Goal: Information Seeking & Learning: Learn about a topic

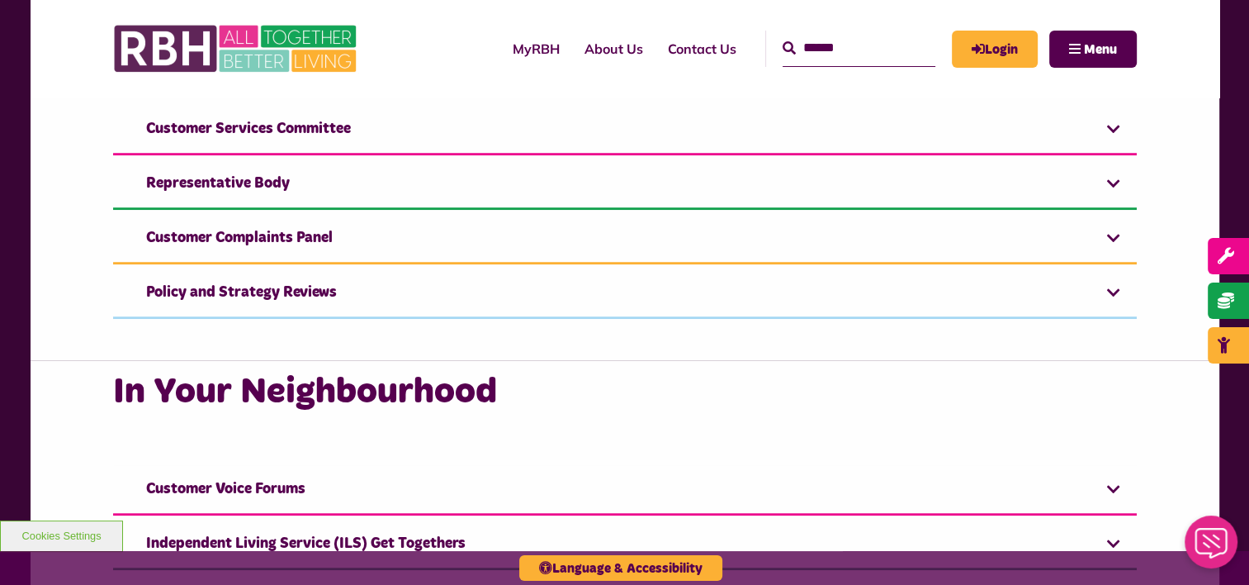
scroll to position [1156, 0]
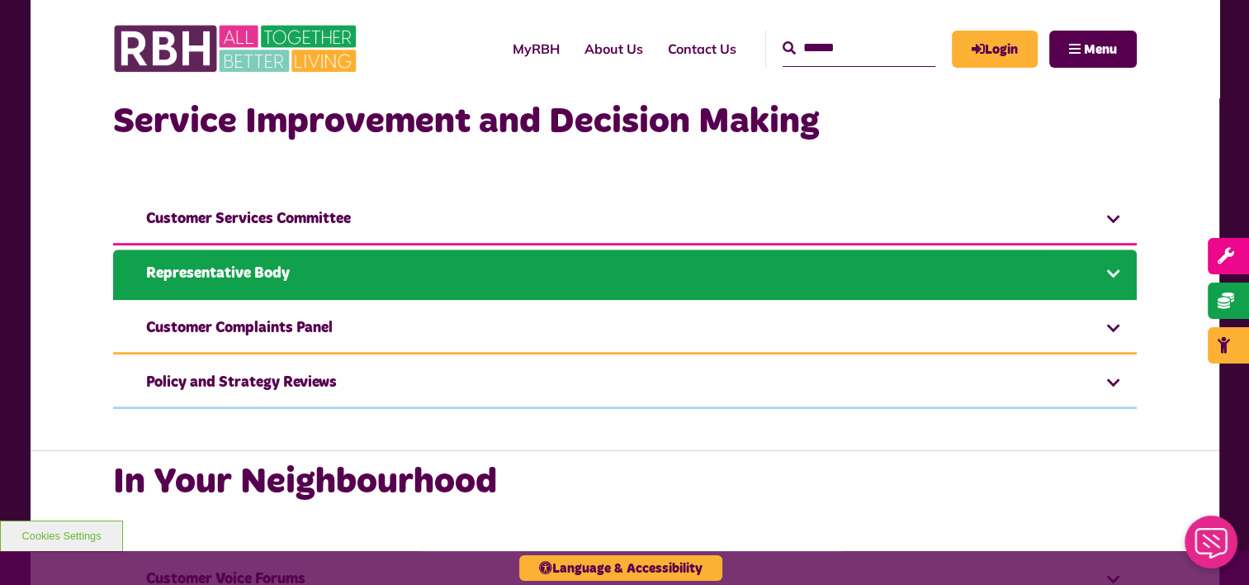
click at [528, 279] on link "Representative Body" at bounding box center [625, 274] width 1024 height 50
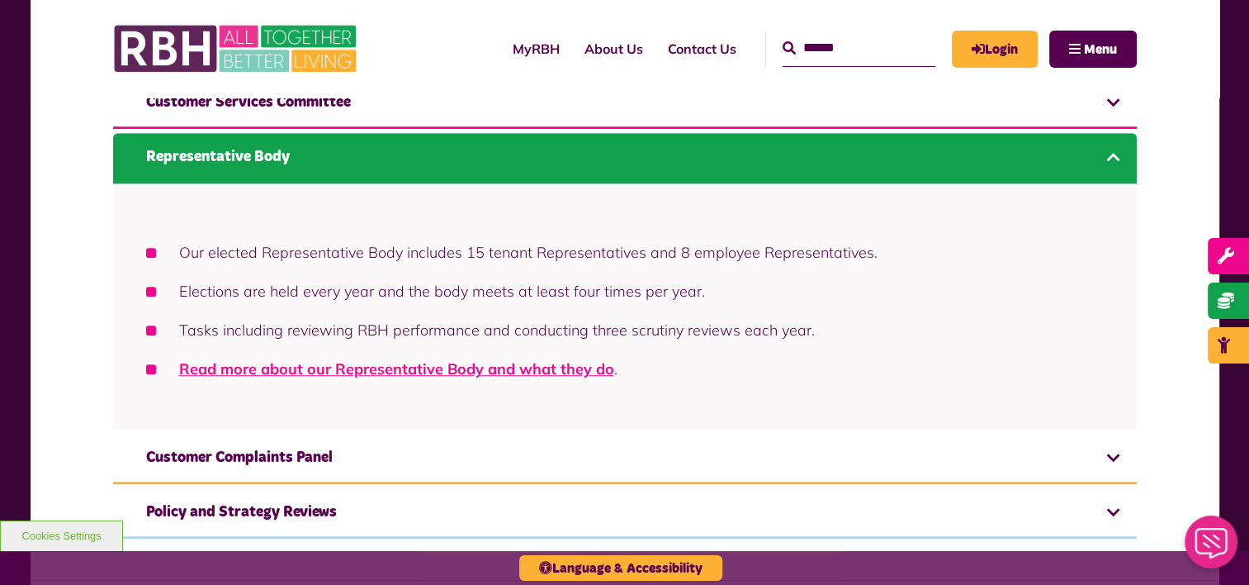
scroll to position [1321, 0]
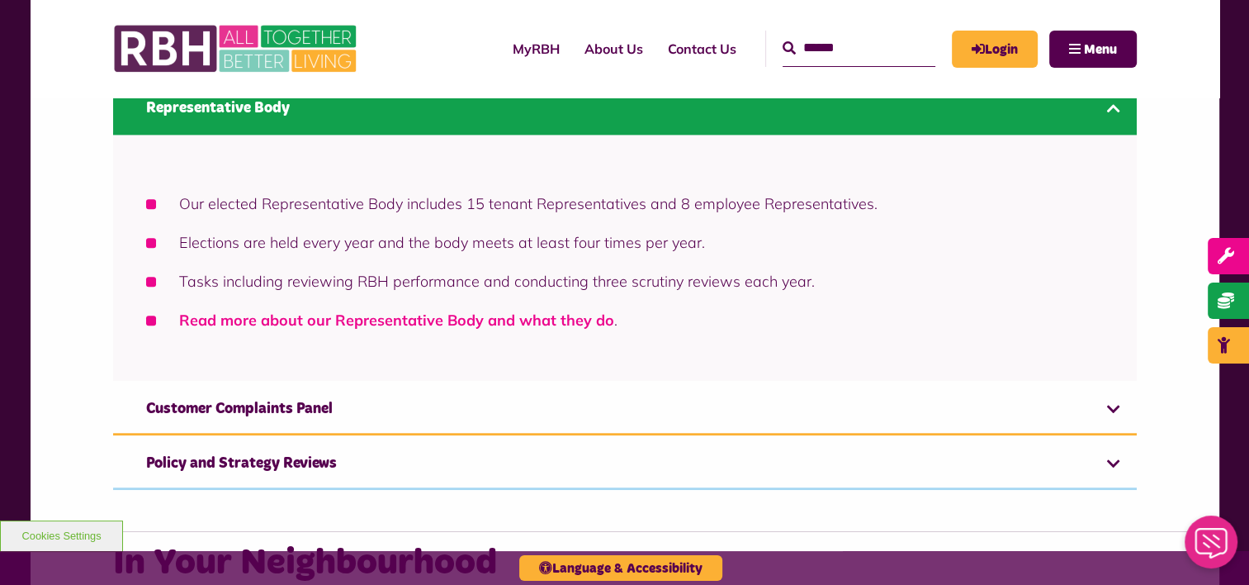
click at [384, 320] on link "Read more about our Representative Body and what they do" at bounding box center [396, 319] width 435 height 19
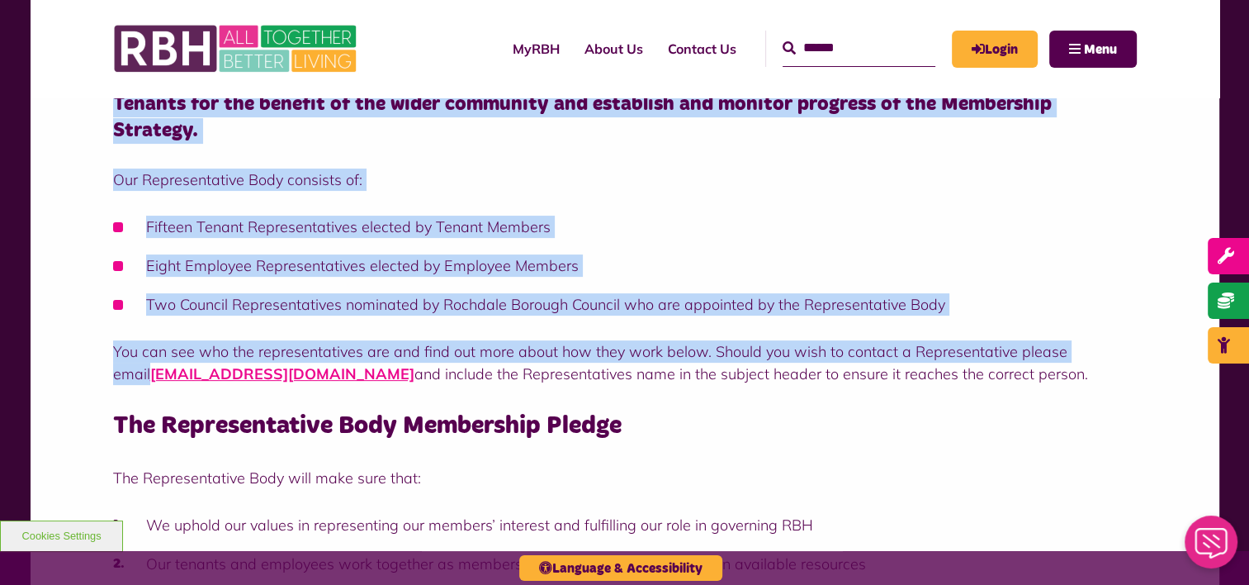
scroll to position [413, 0]
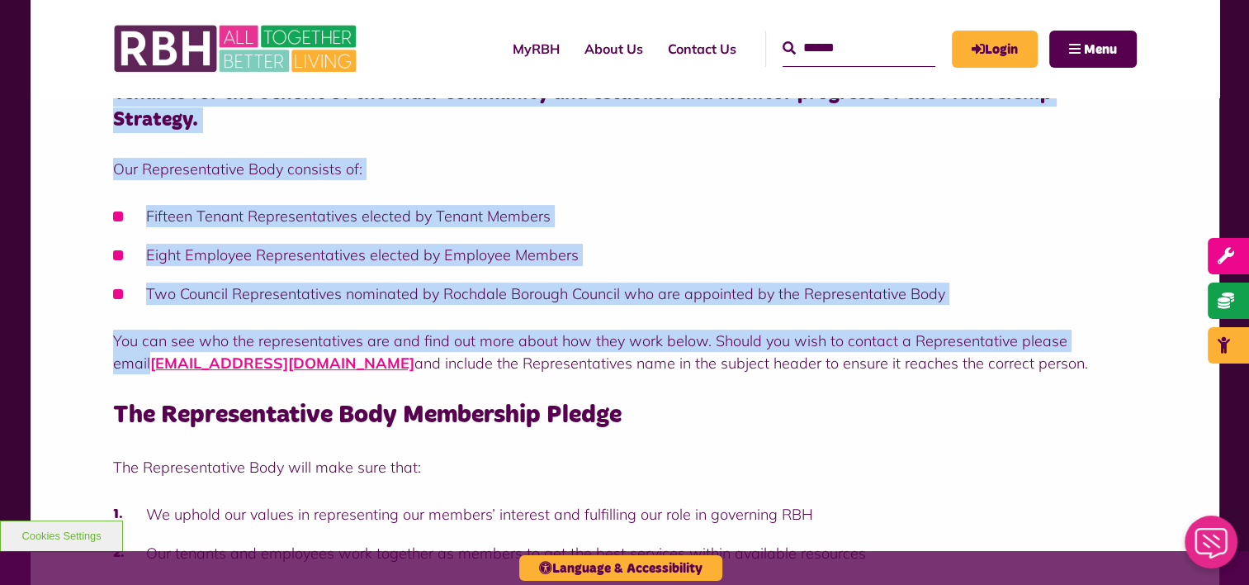
drag, startPoint x: 116, startPoint y: 209, endPoint x: 1093, endPoint y: 336, distance: 985.9
click at [1093, 336] on div "The Representative Body represents Members and the wider interests of the commu…" at bounding box center [625, 370] width 1024 height 681
drag, startPoint x: 823, startPoint y: 307, endPoint x: 1031, endPoint y: 161, distance: 254.3
click at [1031, 161] on div "The Representative Body represents Members and the wider interests of the commu…" at bounding box center [625, 370] width 1024 height 681
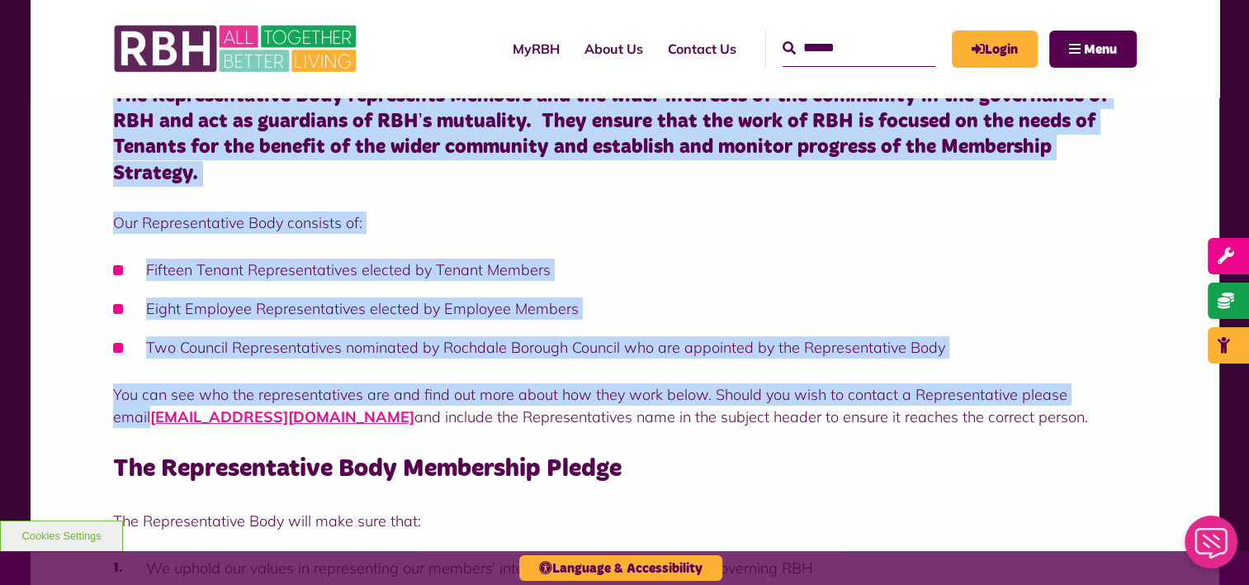
scroll to position [248, 0]
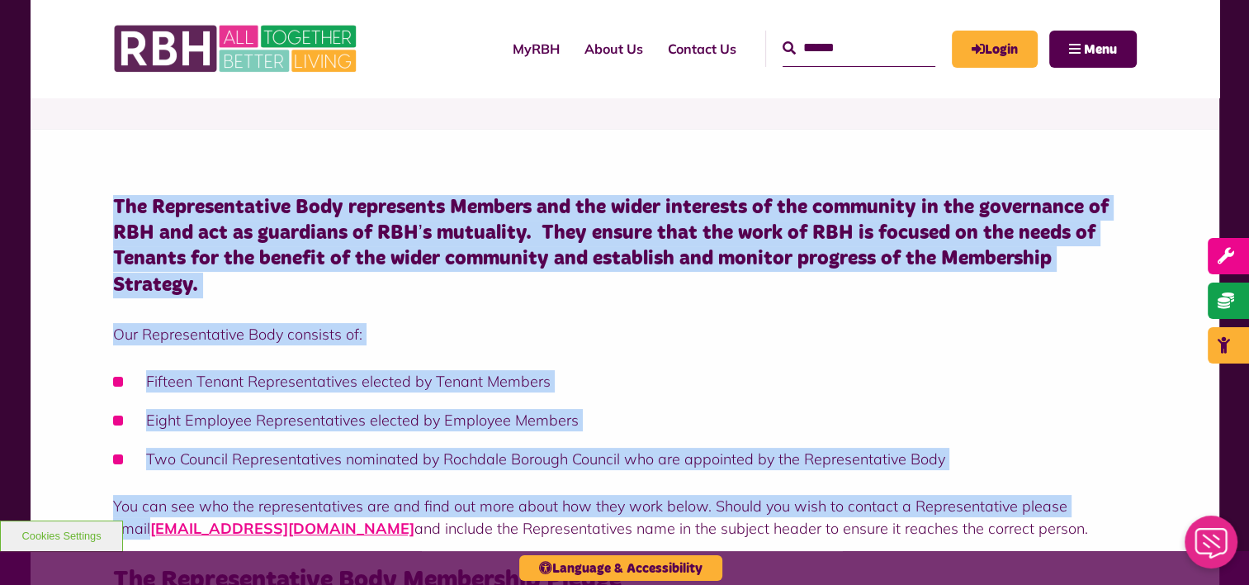
click at [60, 215] on div "The Representative Body represents Members and the wider interests of the commu…" at bounding box center [625, 523] width 1189 height 789
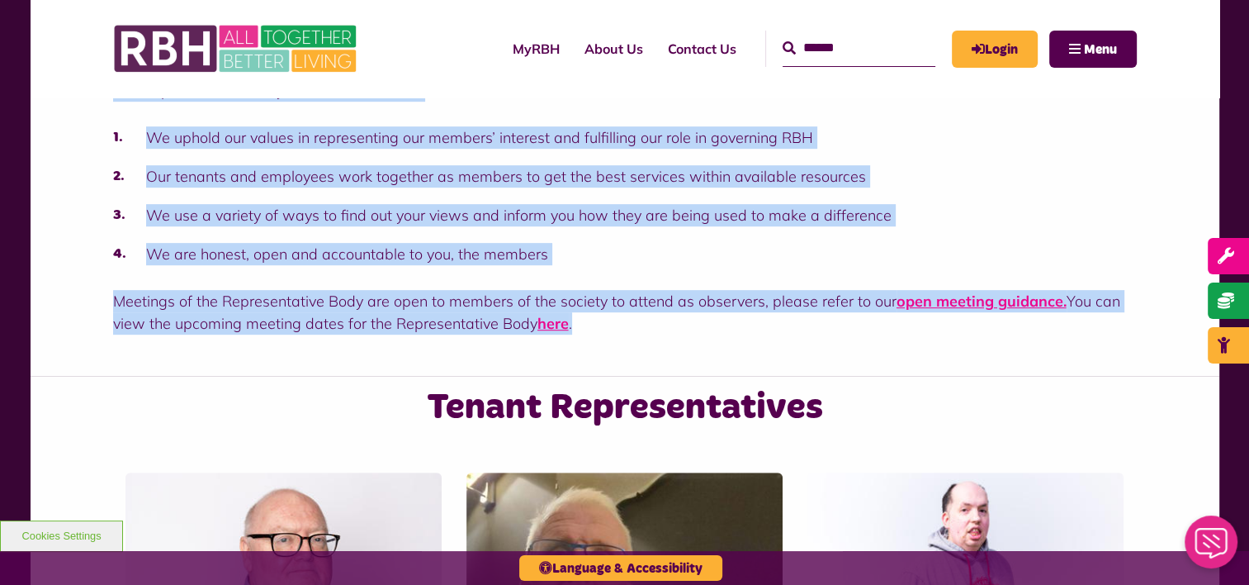
scroll to position [826, 0]
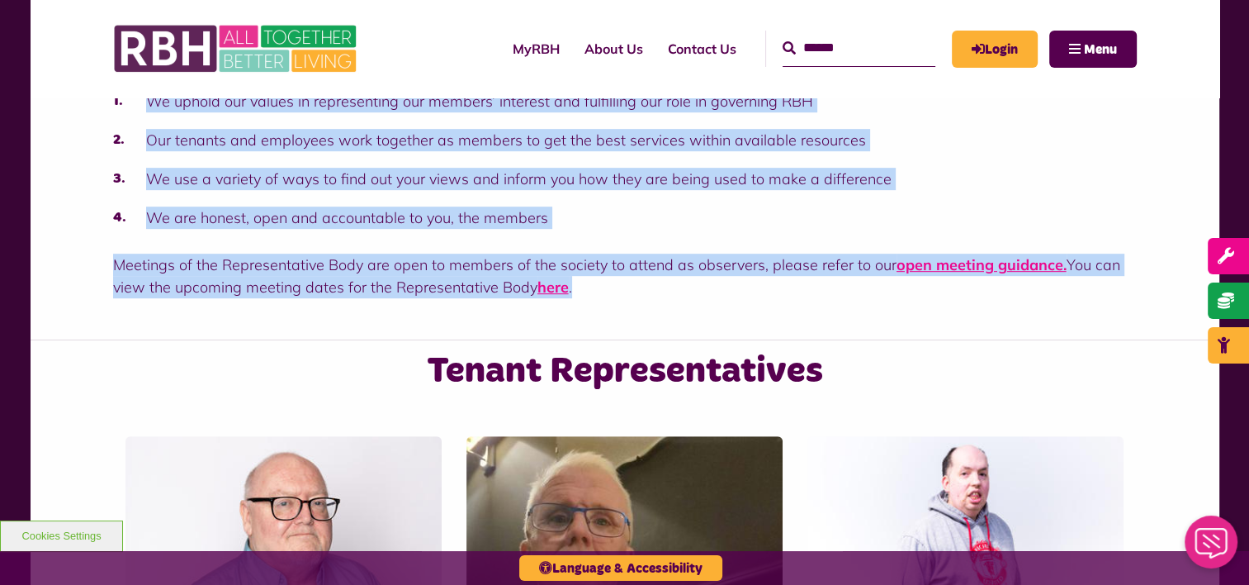
drag, startPoint x: 116, startPoint y: 206, endPoint x: 690, endPoint y: 287, distance: 580.3
copy div "The Representative Body represents Members and the wider interests of the commu…"
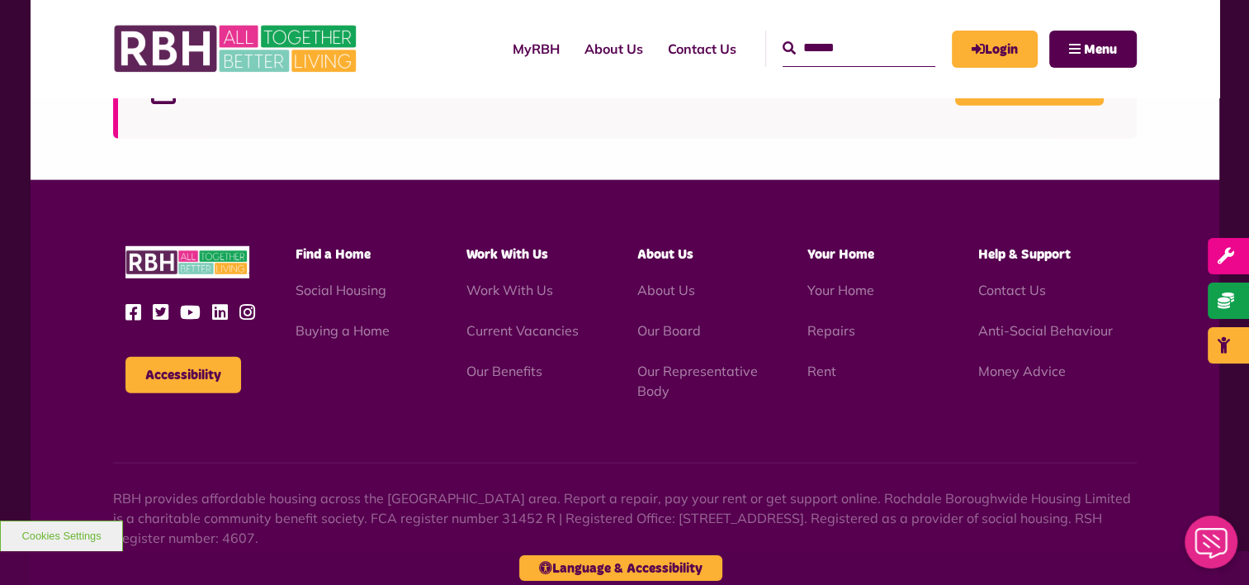
scroll to position [4789, 0]
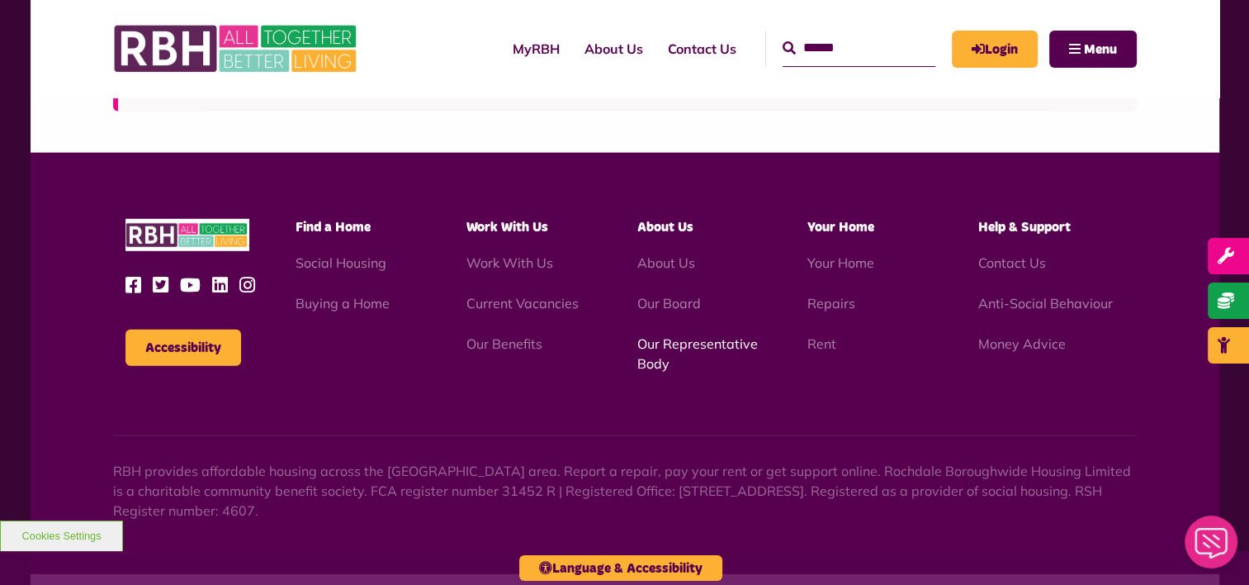
click at [690, 335] on link "Our Representative Body" at bounding box center [697, 353] width 121 height 36
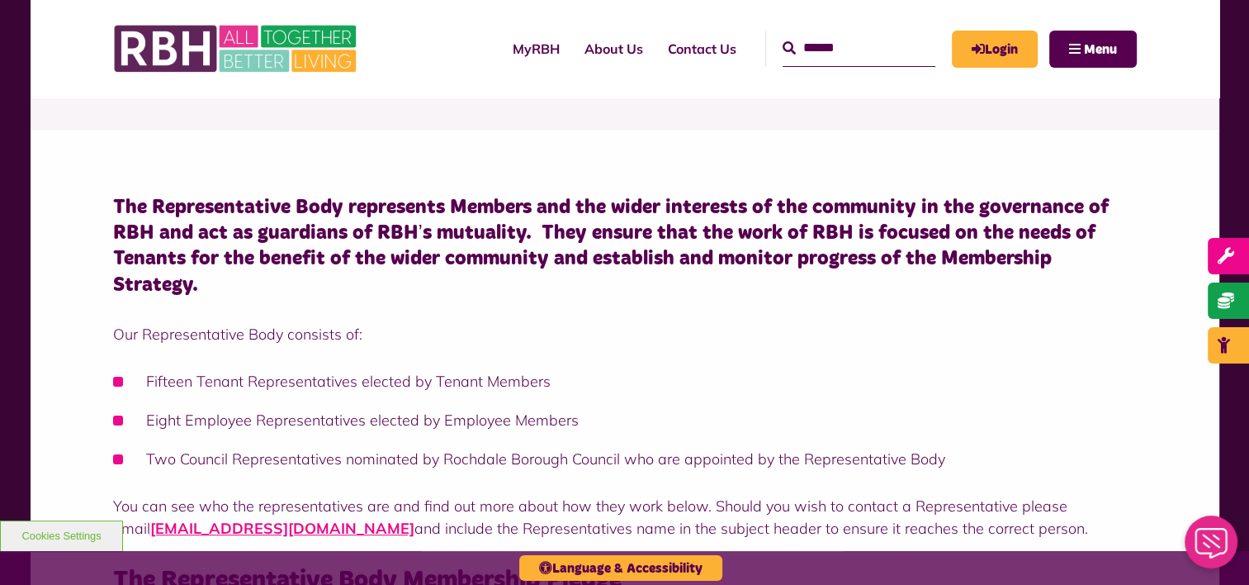
scroll to position [248, 0]
drag, startPoint x: 119, startPoint y: 206, endPoint x: 149, endPoint y: 210, distance: 30.8
click at [149, 210] on h4 "The Representative Body represents Members and the wider interests of the commu…" at bounding box center [625, 246] width 1024 height 103
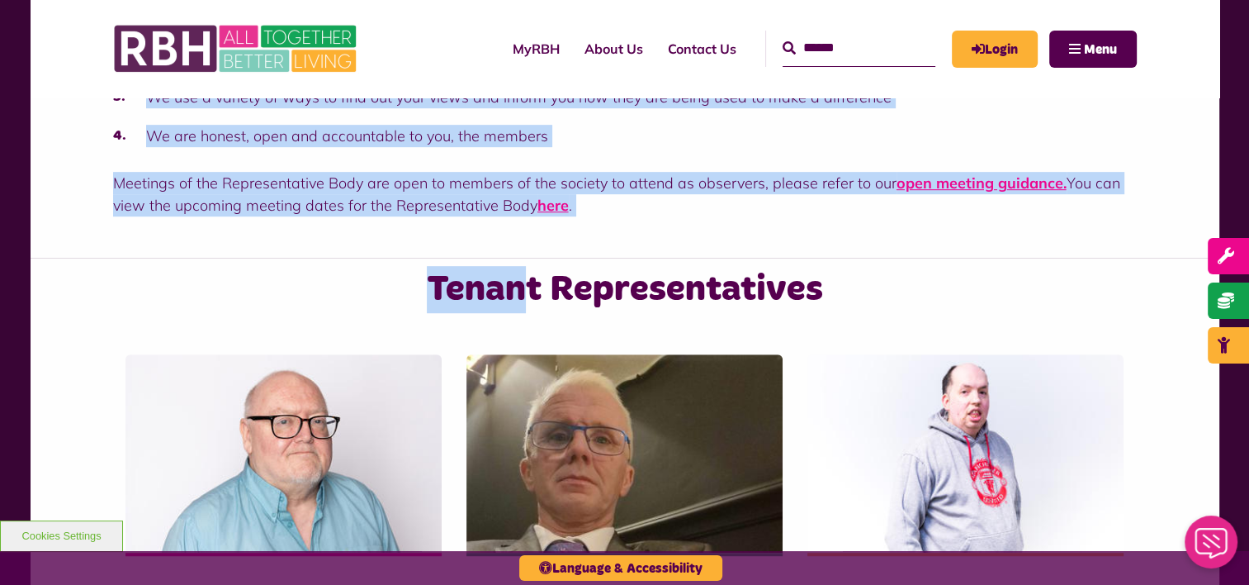
scroll to position [908, 0]
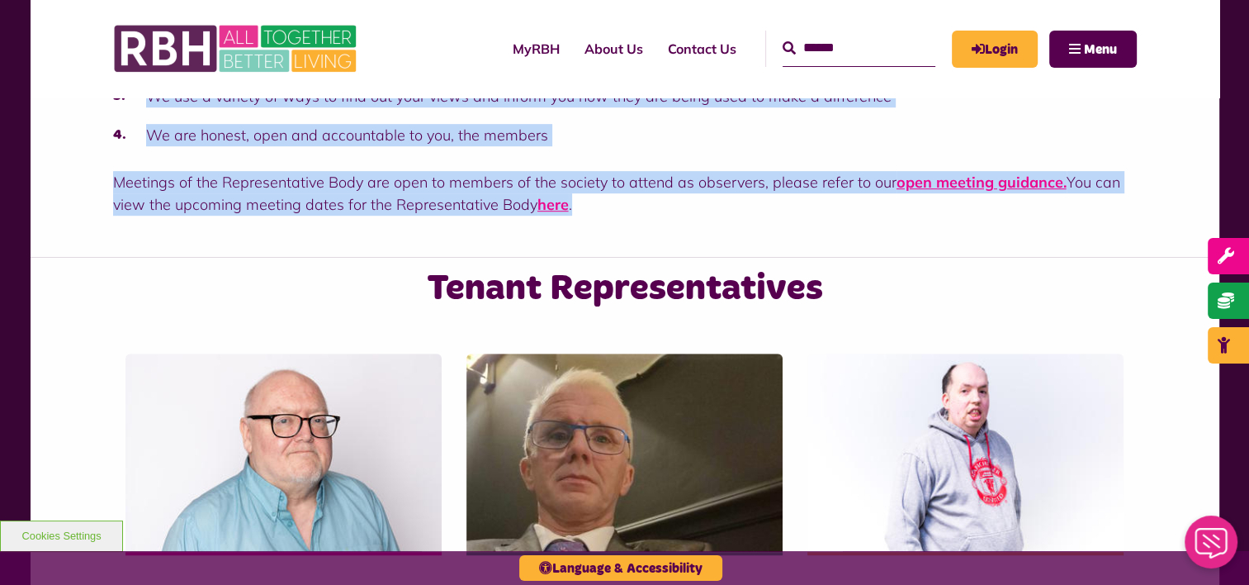
drag, startPoint x: 149, startPoint y: 210, endPoint x: 621, endPoint y: 188, distance: 472.0
drag, startPoint x: 621, startPoint y: 188, endPoint x: 595, endPoint y: 157, distance: 41.0
copy div "The Representative Body represents Members and the wider interests of the commu…"
